Goal: Task Accomplishment & Management: Use online tool/utility

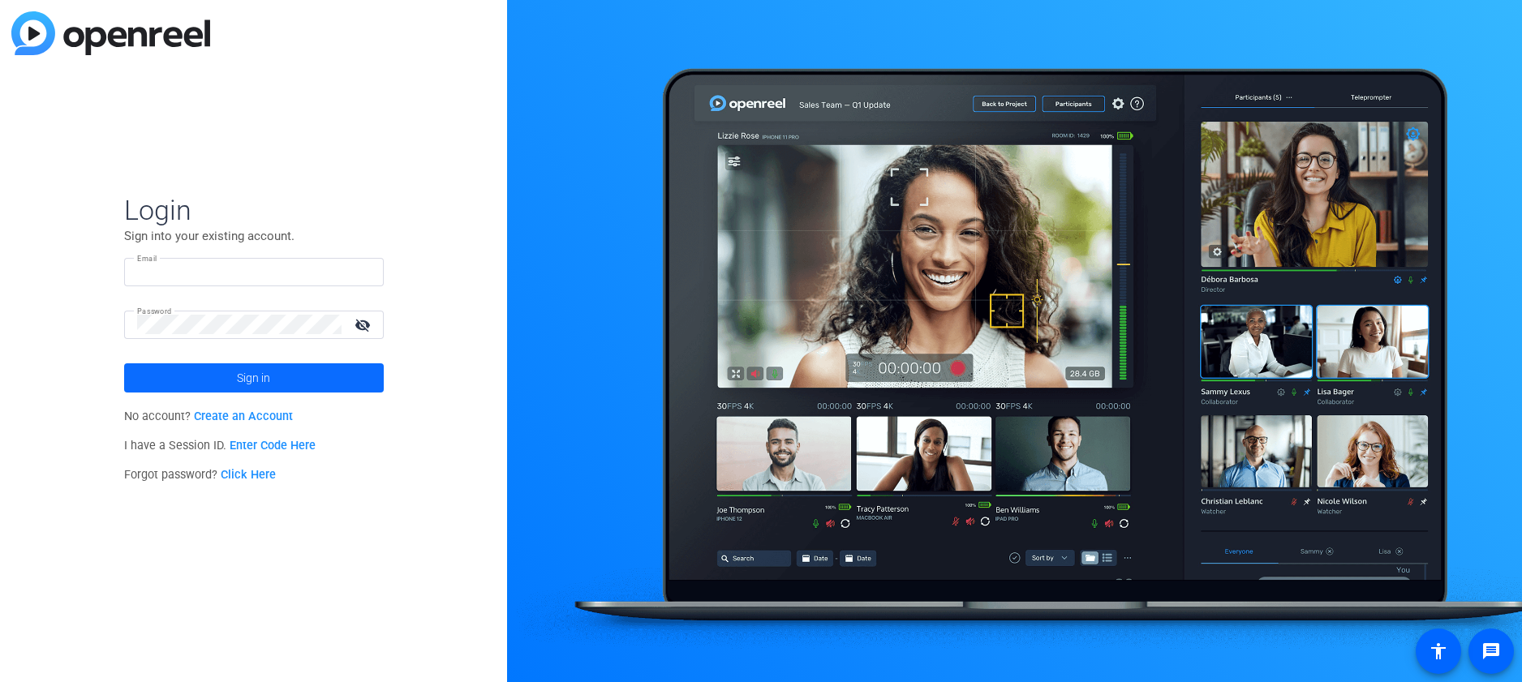
type input "[EMAIL_ADDRESS][DOMAIN_NAME]"
click at [243, 386] on span "Sign in" at bounding box center [253, 378] width 33 height 41
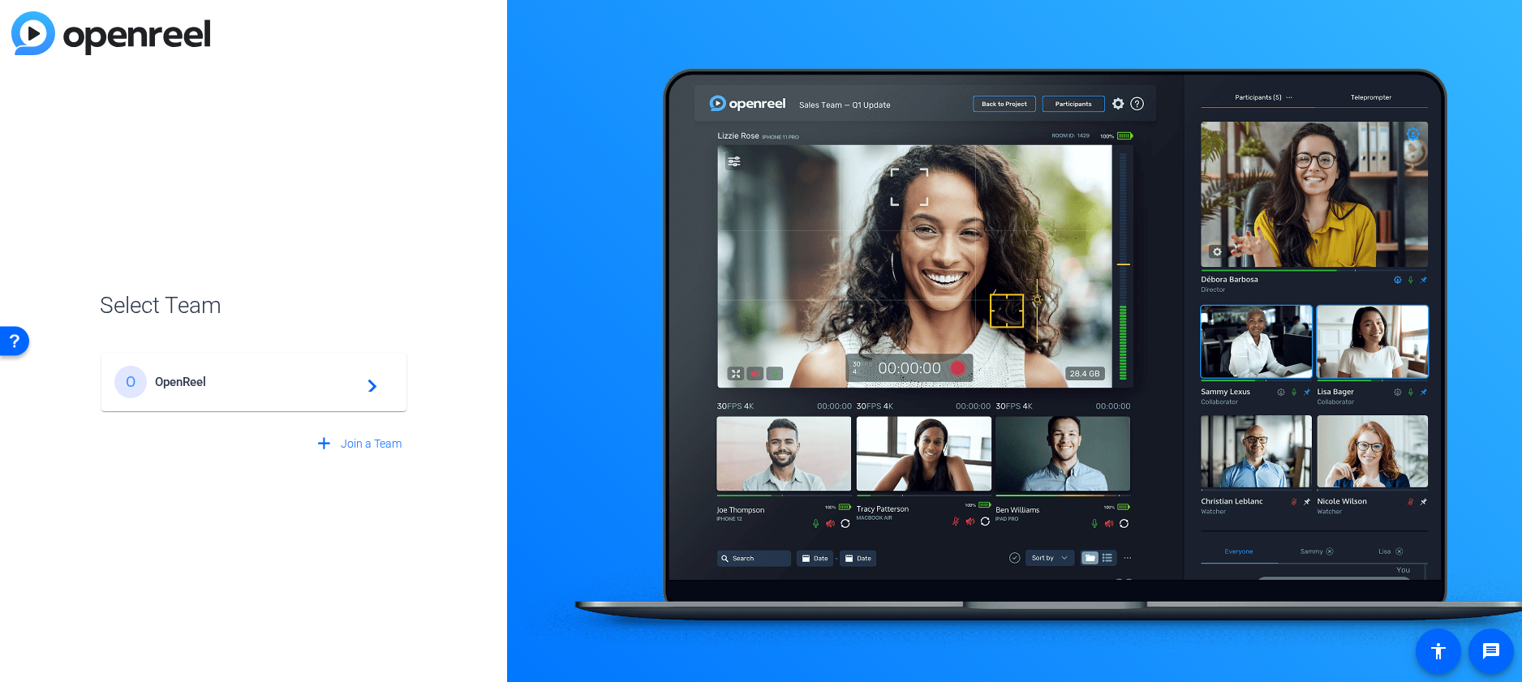
click at [267, 364] on mat-card-content "O OpenReel navigate_next" at bounding box center [253, 382] width 305 height 58
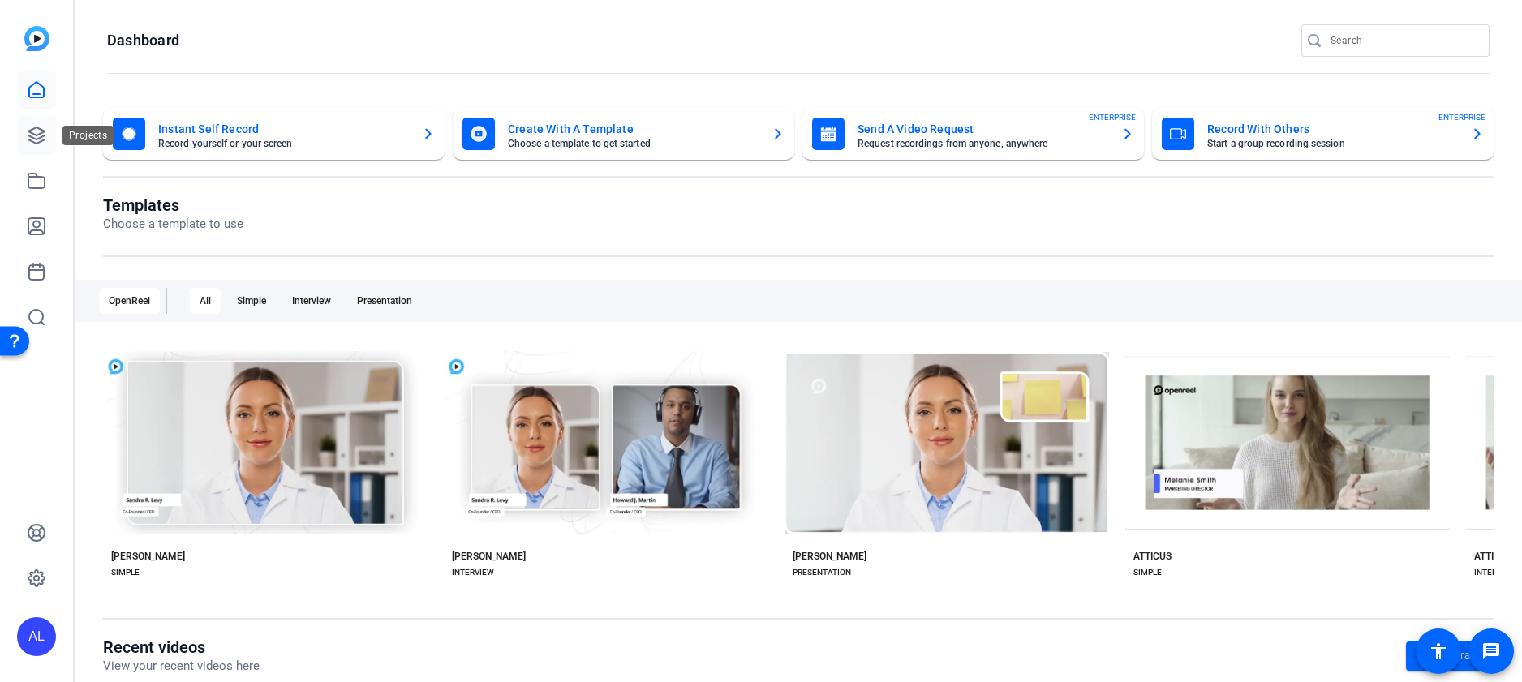
click at [36, 141] on icon at bounding box center [36, 135] width 19 height 19
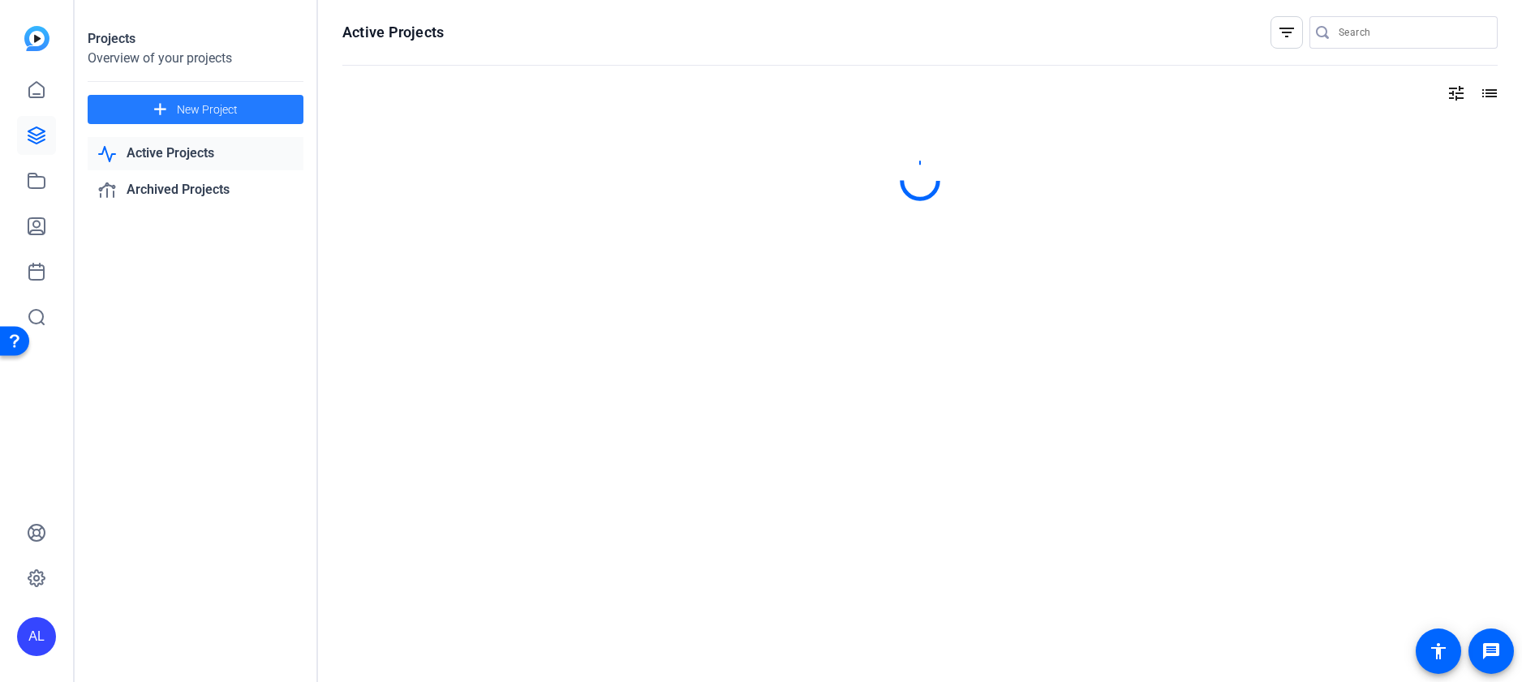
click at [196, 92] on span at bounding box center [196, 109] width 216 height 39
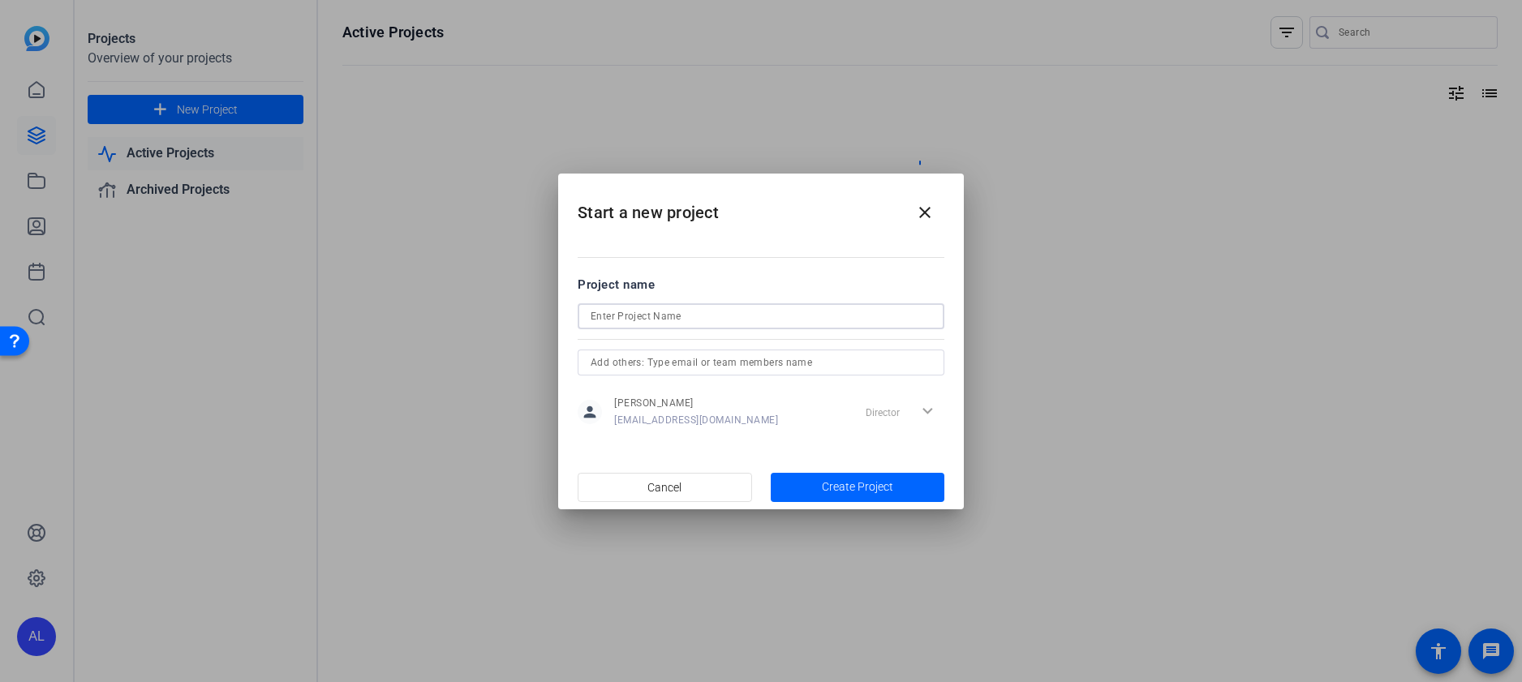
click at [719, 307] on input at bounding box center [761, 316] width 341 height 19
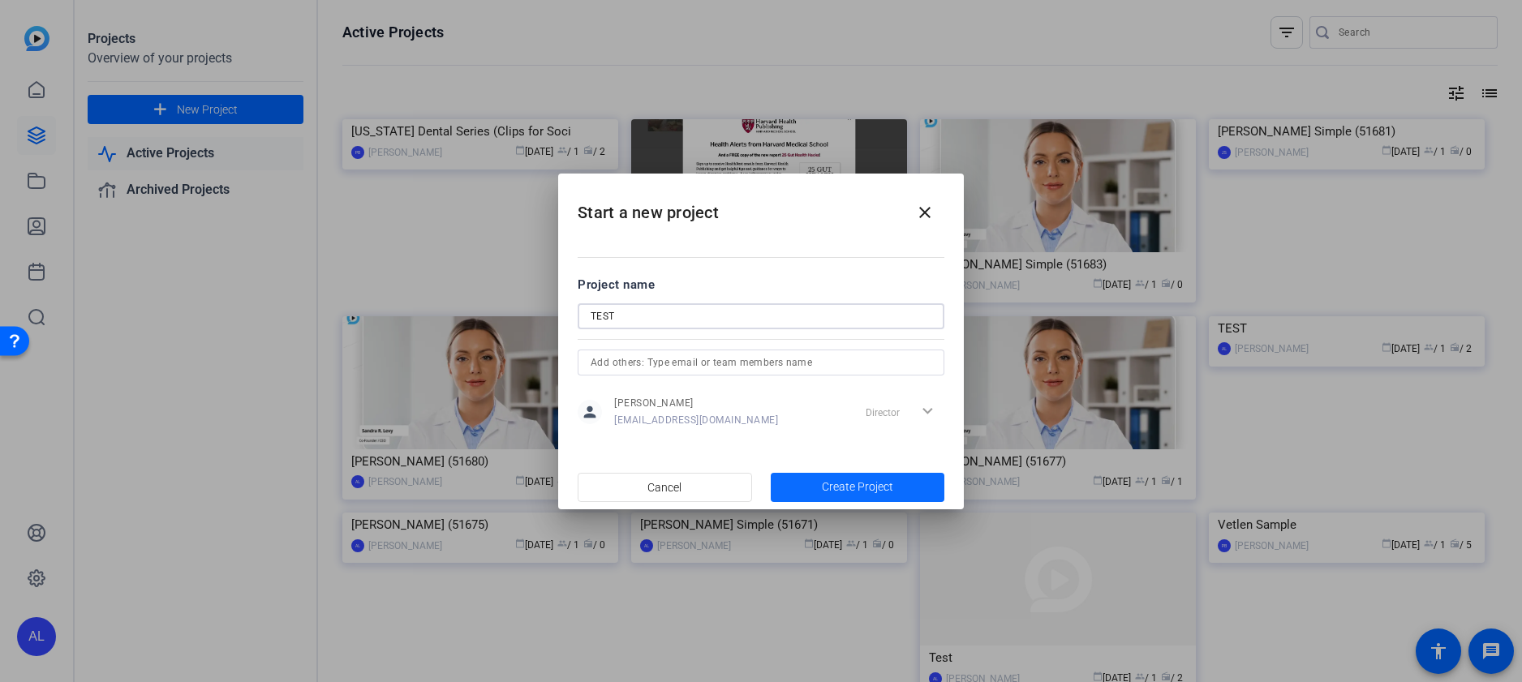
type input "TEST"
click at [835, 479] on span "Create Project" at bounding box center [857, 487] width 71 height 17
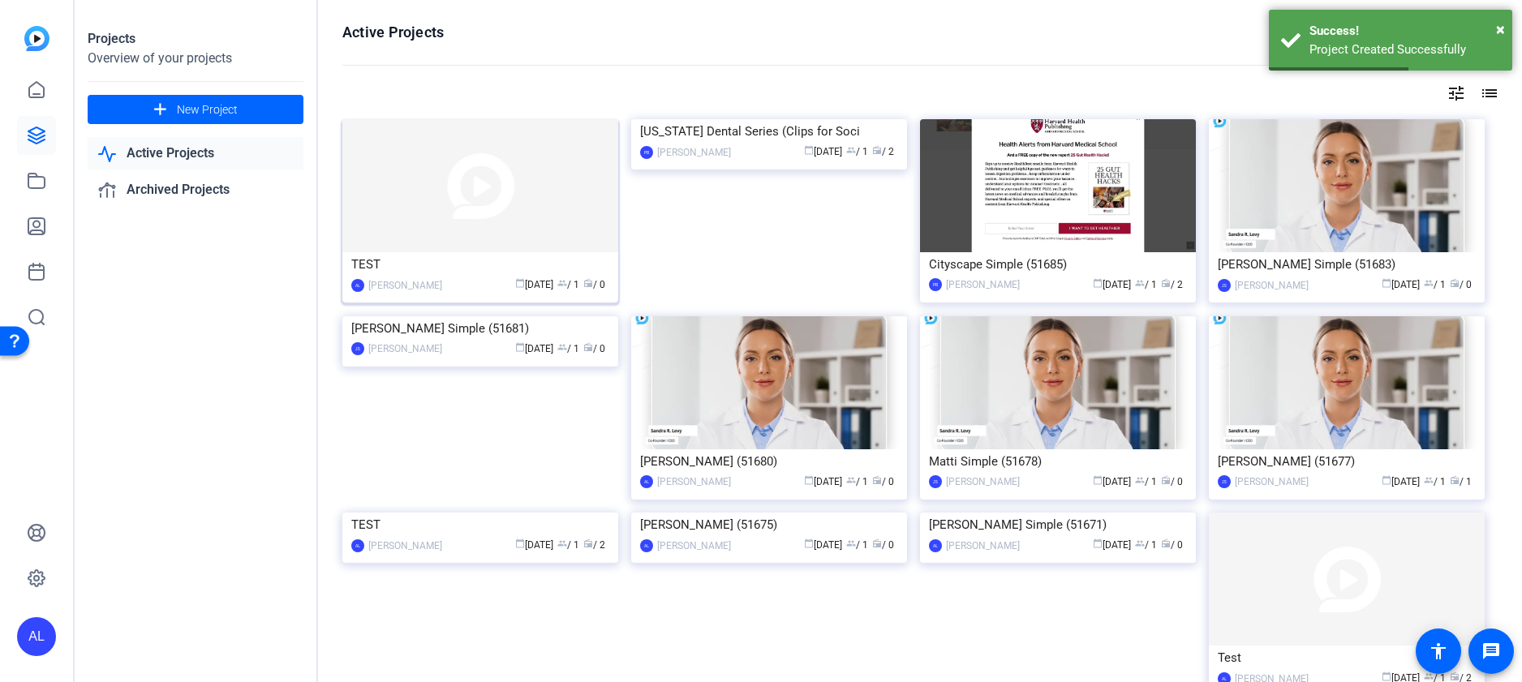
click at [539, 260] on div "TEST" at bounding box center [480, 264] width 258 height 24
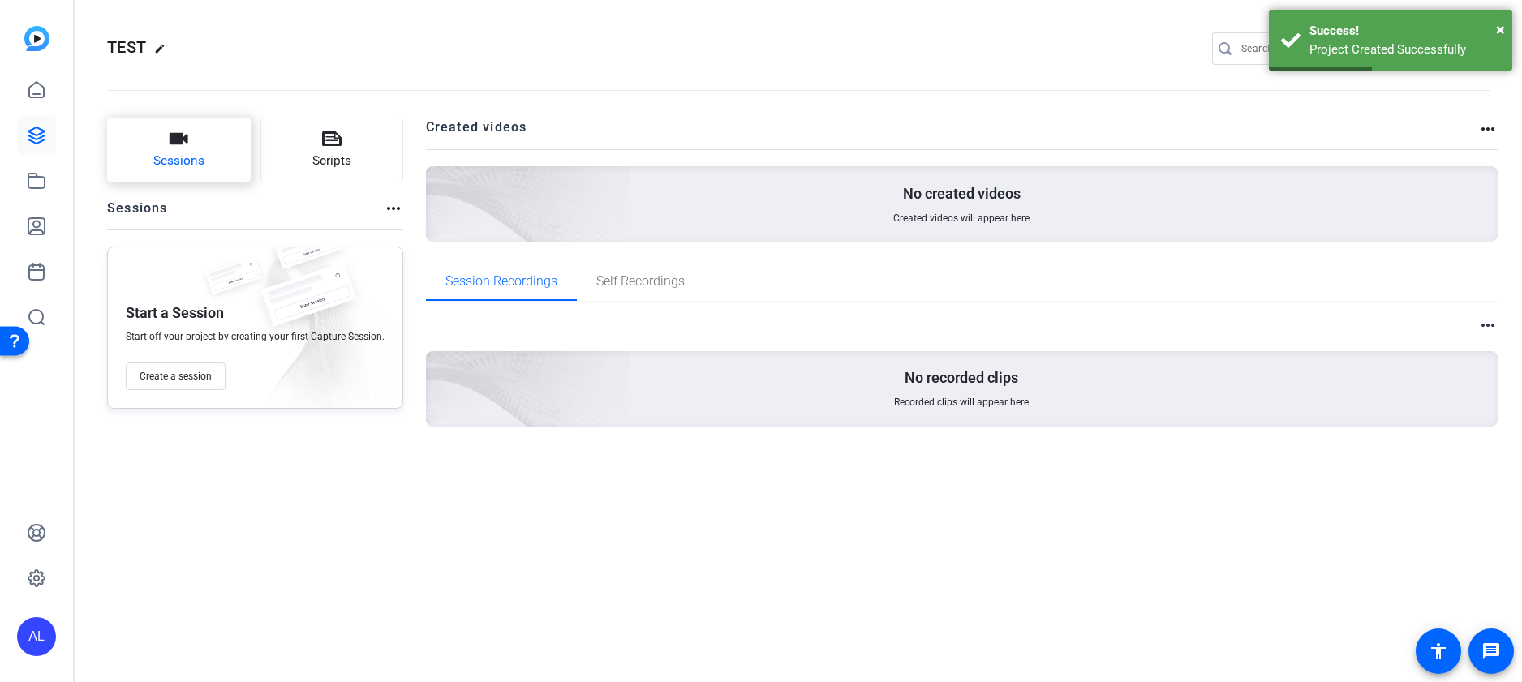
click at [195, 174] on button "Sessions" at bounding box center [179, 150] width 144 height 65
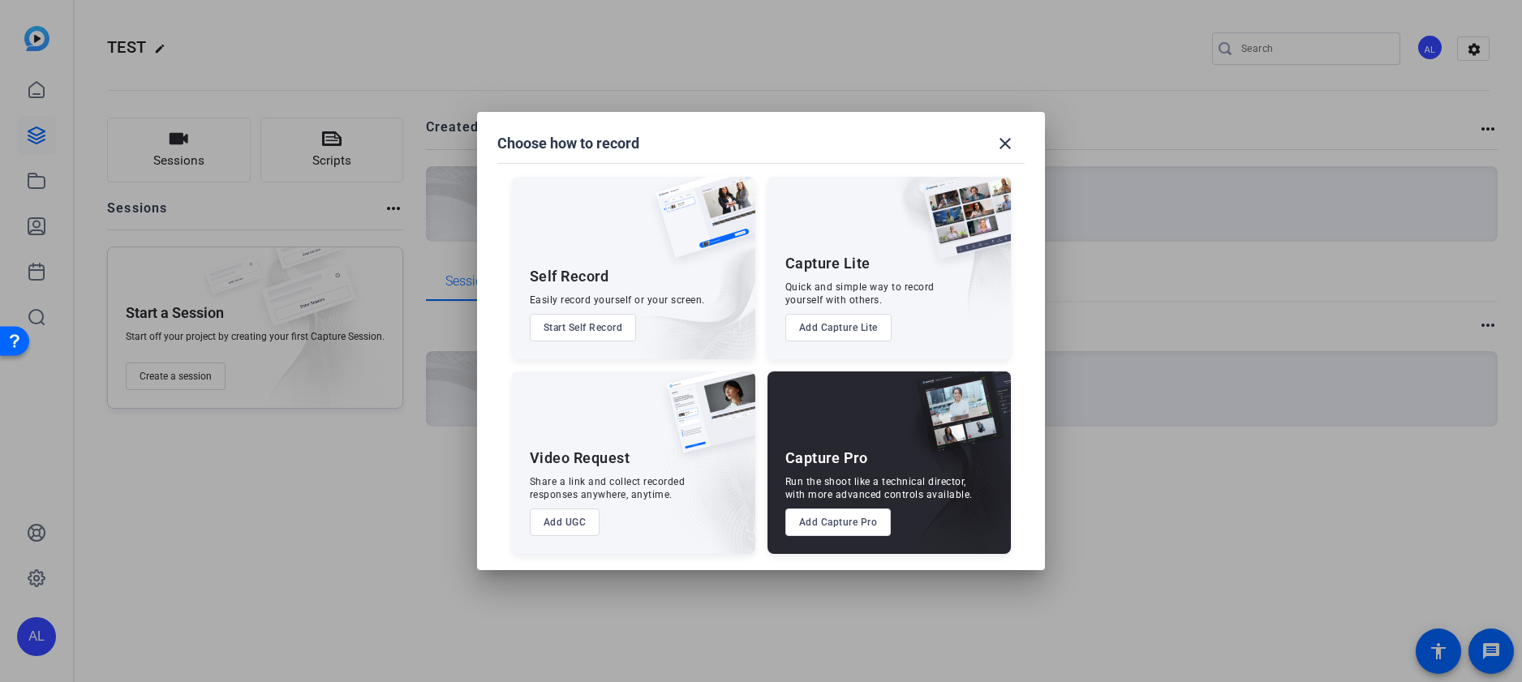
click at [888, 325] on button "Add Capture Lite" at bounding box center [838, 328] width 106 height 28
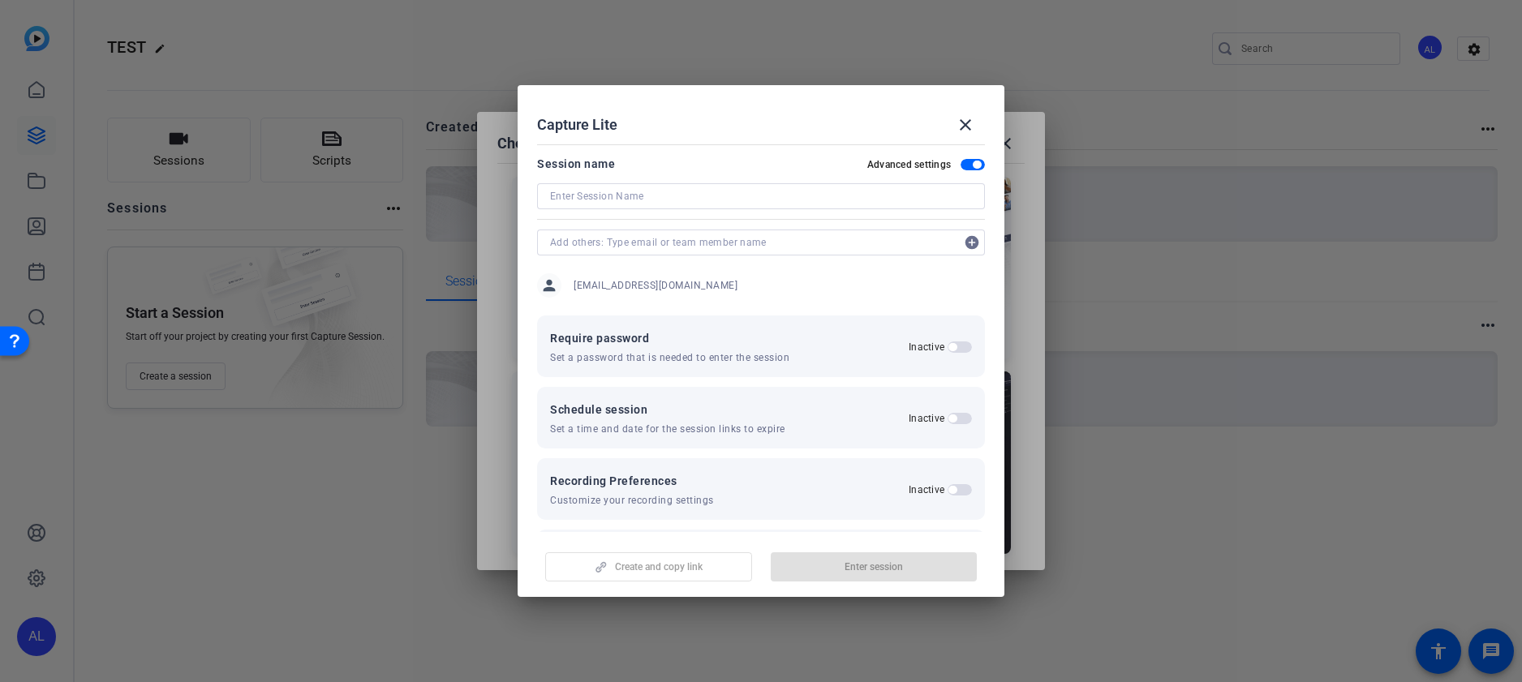
click at [639, 183] on div at bounding box center [761, 196] width 422 height 26
type input "Test"
click at [846, 563] on span "Enter session" at bounding box center [873, 567] width 58 height 13
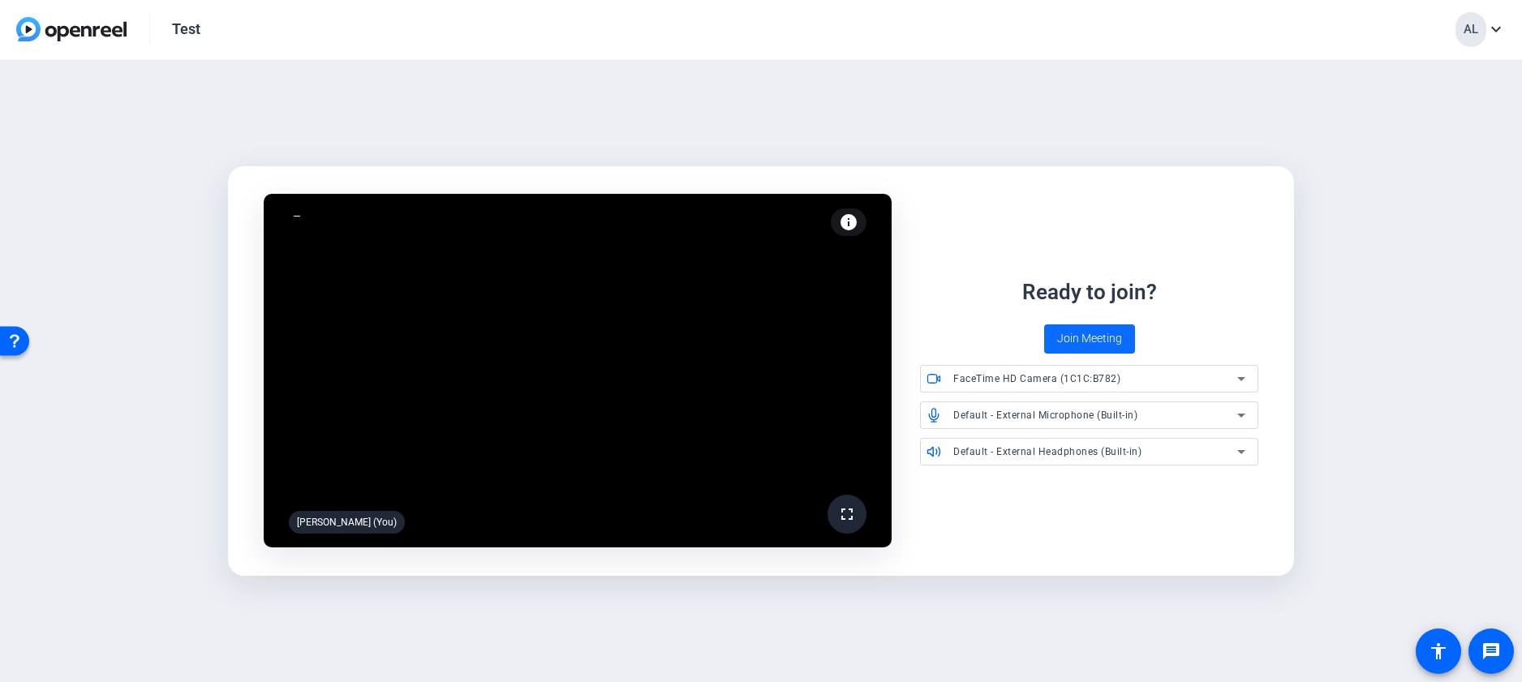
click at [1106, 333] on span "Join Meeting" at bounding box center [1089, 338] width 65 height 17
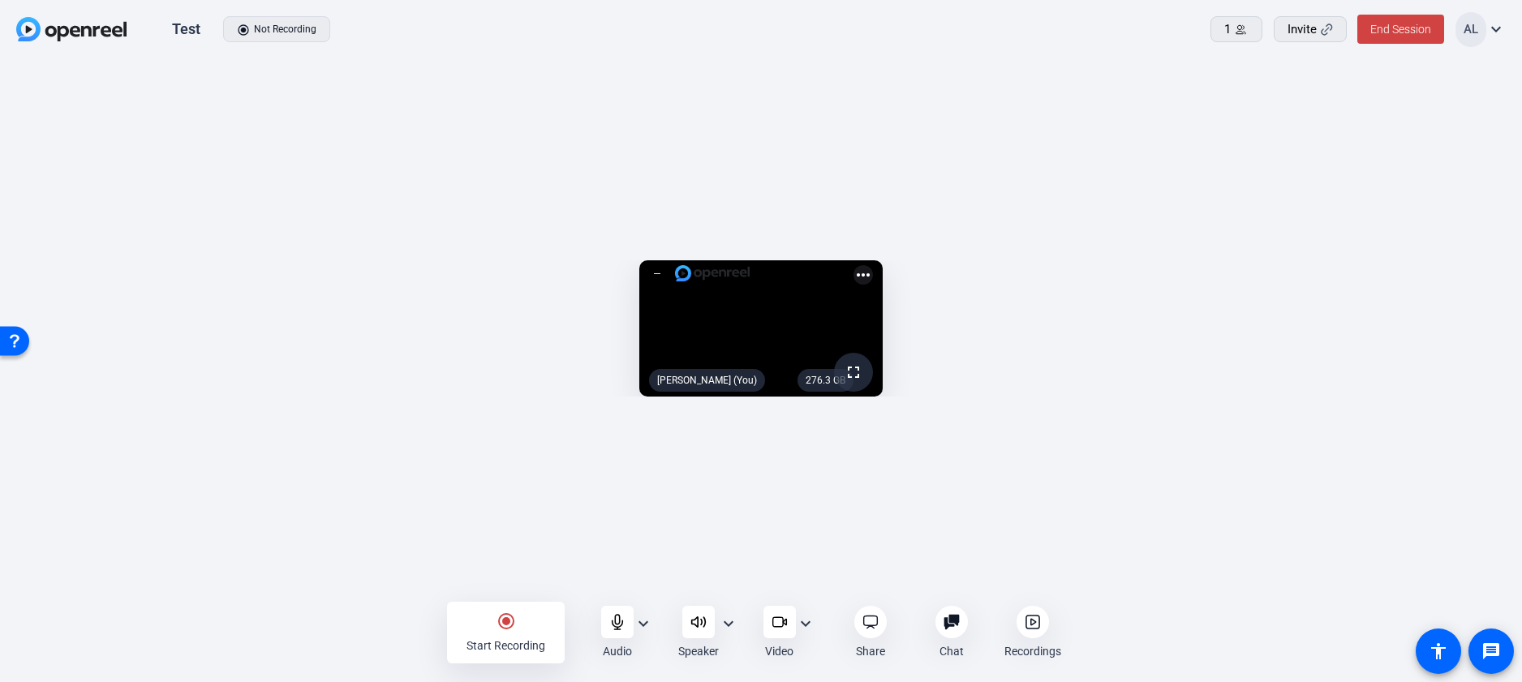
click at [510, 633] on div "radio_button_checked Start Recording" at bounding box center [506, 633] width 118 height 62
click at [530, 621] on div "stop_circle Stop Recording" at bounding box center [506, 633] width 118 height 62
